Goal: Task Accomplishment & Management: Manage account settings

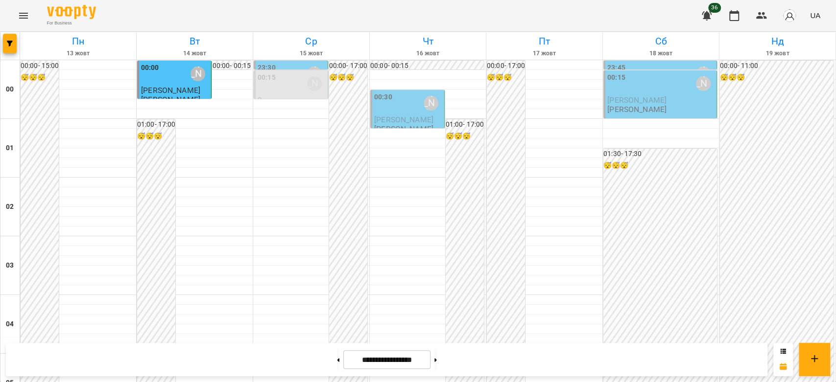
scroll to position [1132, 0]
click at [213, 341] on div "**********" at bounding box center [418, 359] width 836 height 45
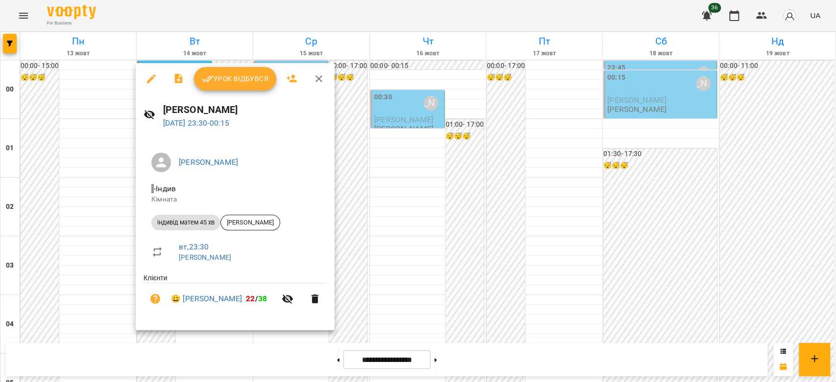
click at [231, 89] on button "Урок відбувся" at bounding box center [235, 79] width 82 height 24
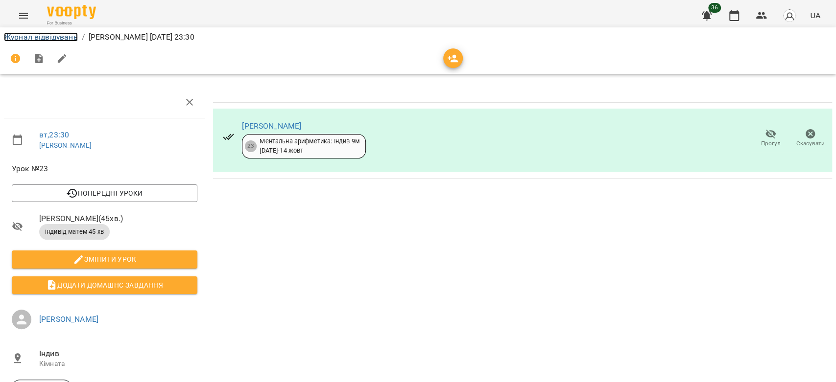
click at [27, 39] on link "Журнал відвідувань" at bounding box center [41, 36] width 74 height 9
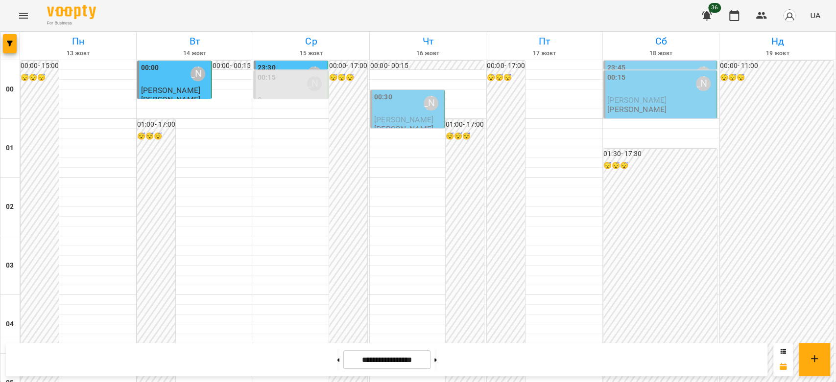
click at [292, 79] on div "00:15 [PERSON_NAME]" at bounding box center [292, 83] width 68 height 23
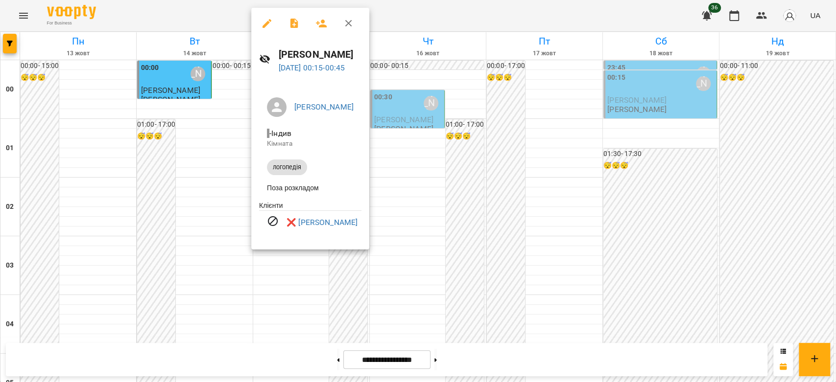
click at [452, 109] on div at bounding box center [418, 191] width 836 height 382
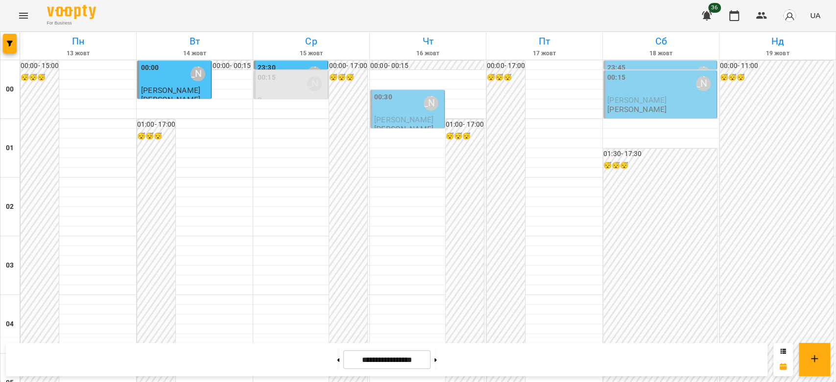
scroll to position [924, 0]
